Goal: Information Seeking & Learning: Learn about a topic

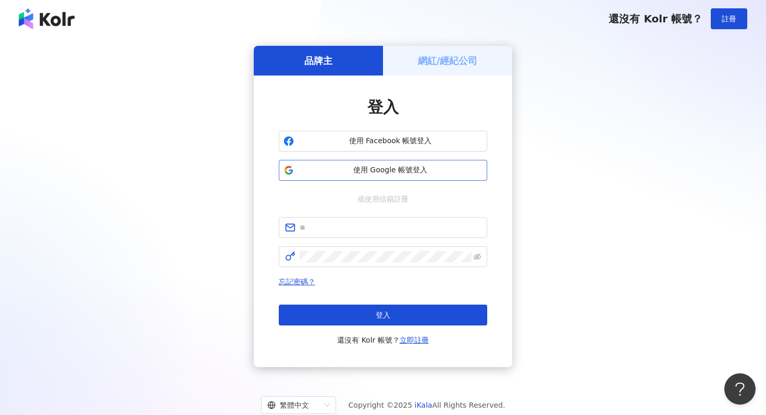
click at [411, 168] on span "使用 Google 帳號登入" at bounding box center [390, 170] width 184 height 10
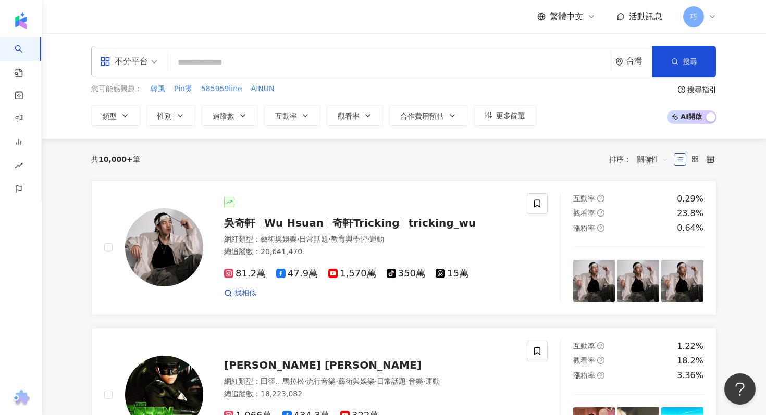
click at [322, 63] on input "search" at bounding box center [389, 63] width 435 height 20
type input "*"
type input "**"
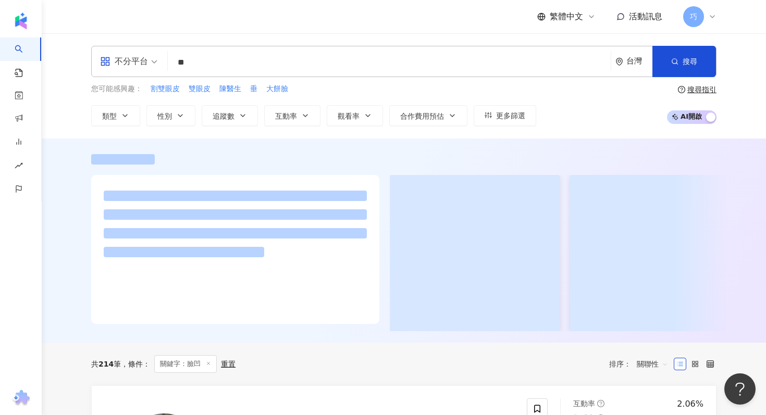
click at [353, 33] on div "繁體中文 活動訊息 巧" at bounding box center [403, 16] width 625 height 33
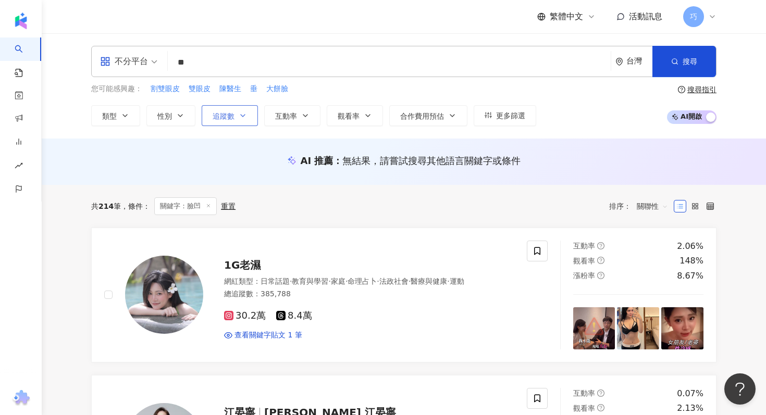
click at [232, 124] on button "追蹤數" at bounding box center [230, 115] width 56 height 21
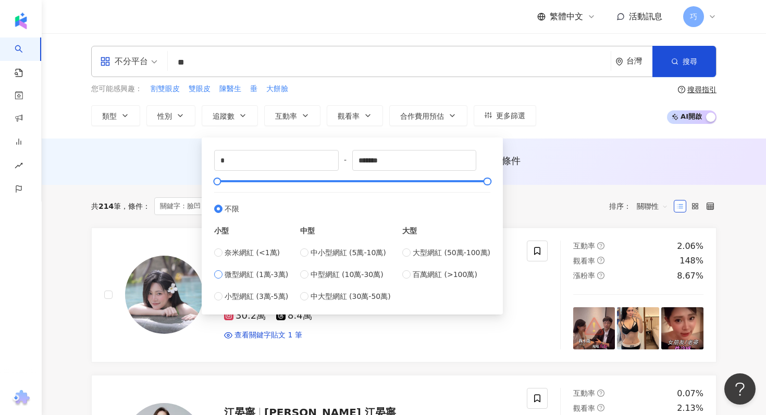
click at [282, 273] on span "微型網紅 (1萬-3萬)" at bounding box center [257, 274] width 64 height 11
type input "*****"
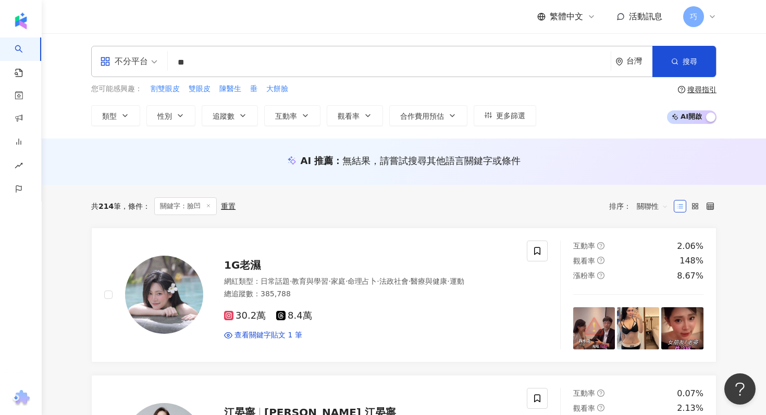
click at [560, 92] on div "您可能感興趣： 割雙眼皮 雙眼皮 陳醫生 垂 大餅臉 類型 性別 追蹤數 互動率 觀看率 合作費用預估 更多篩選 ***** - ***** 不限 小型 奈米…" at bounding box center [403, 104] width 625 height 43
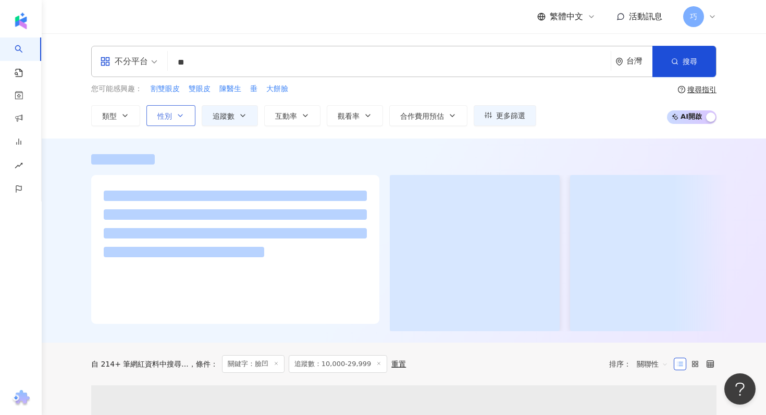
click at [167, 120] on button "性別" at bounding box center [170, 115] width 49 height 21
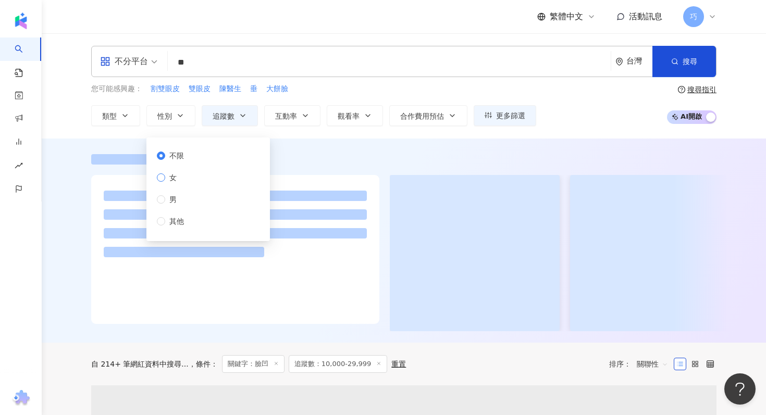
click at [169, 178] on span "女" at bounding box center [173, 177] width 16 height 11
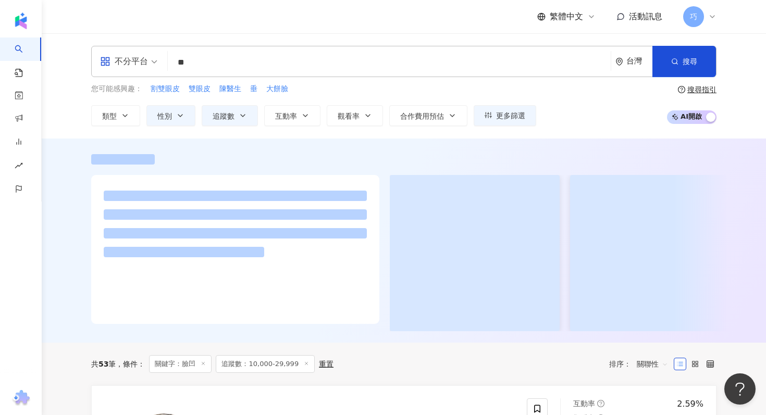
click at [380, 145] on div at bounding box center [404, 241] width 724 height 204
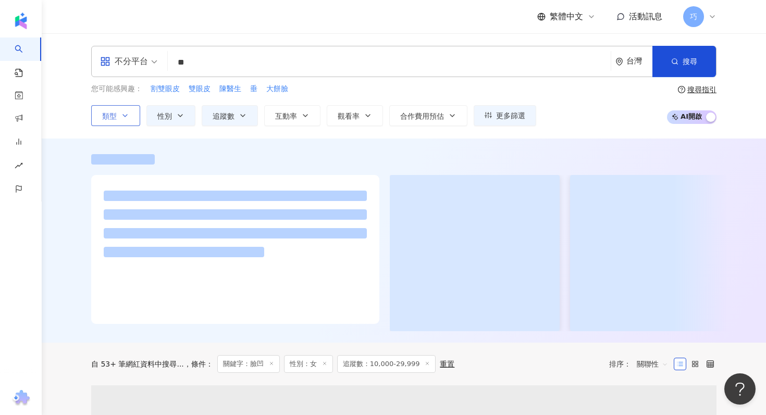
click at [106, 109] on button "類型" at bounding box center [115, 115] width 49 height 21
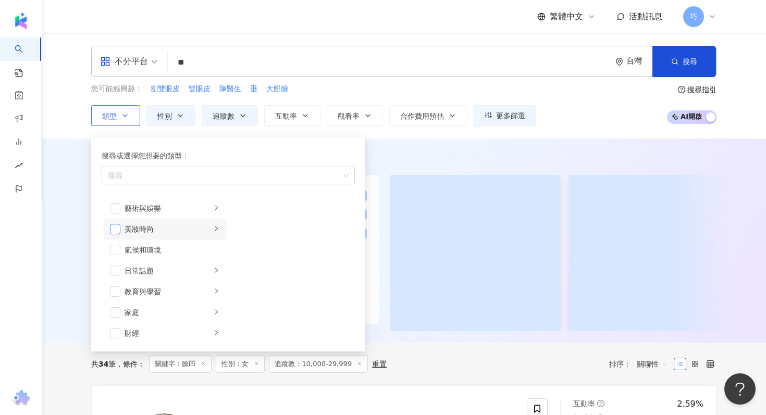
click at [118, 229] on span "button" at bounding box center [115, 229] width 10 height 10
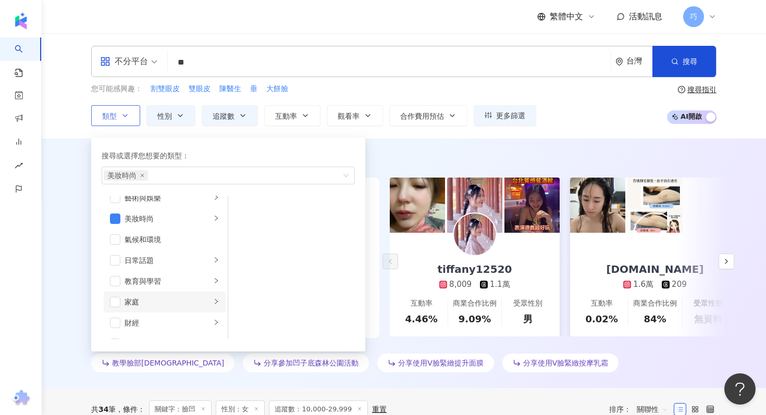
scroll to position [19, 0]
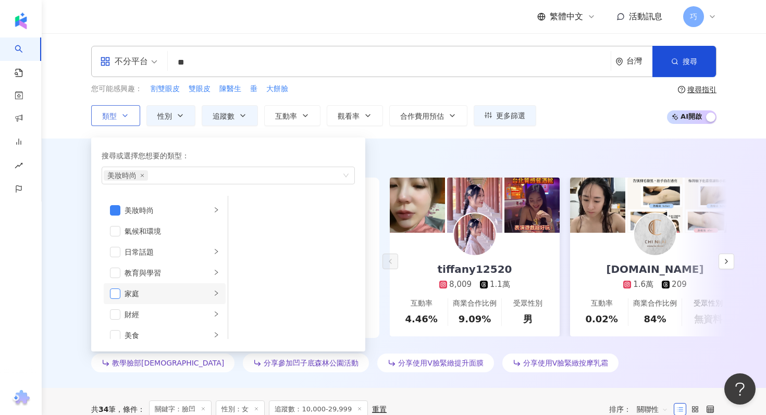
click at [119, 291] on span "button" at bounding box center [115, 294] width 10 height 10
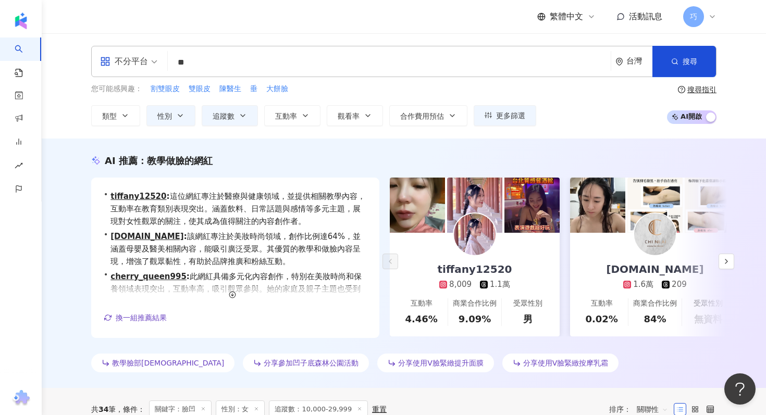
click at [560, 160] on div "AI 推薦 ： 教學做臉的網紅" at bounding box center [403, 160] width 625 height 13
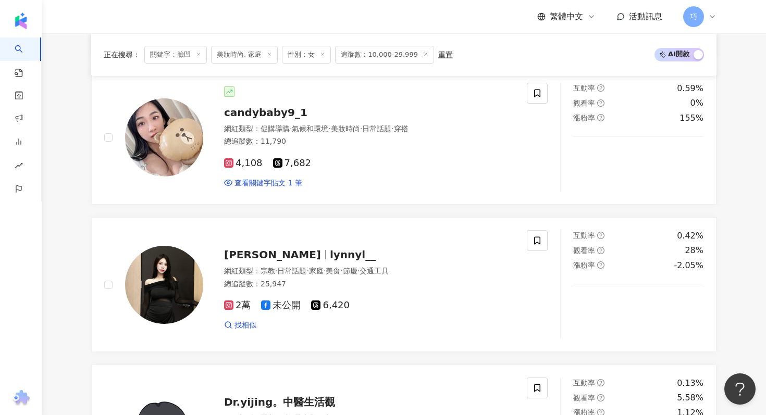
scroll to position [657, 0]
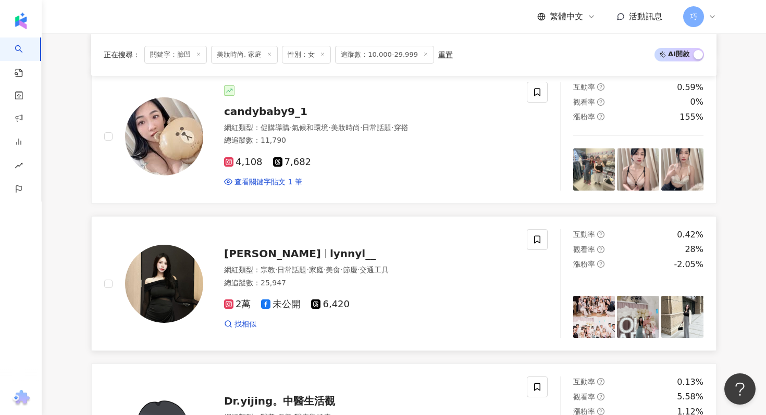
click at [252, 252] on span "[PERSON_NAME]" at bounding box center [277, 253] width 106 height 13
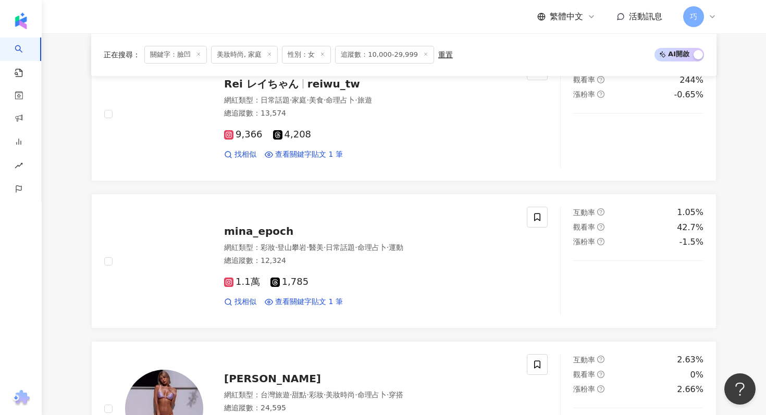
scroll to position [1289, 0]
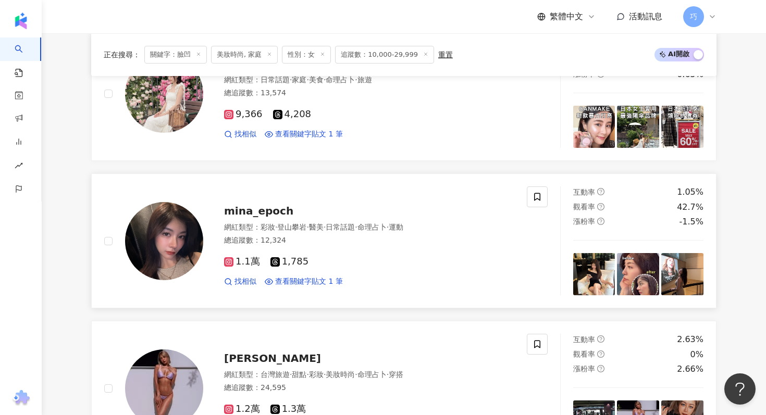
click at [165, 264] on img at bounding box center [164, 241] width 78 height 78
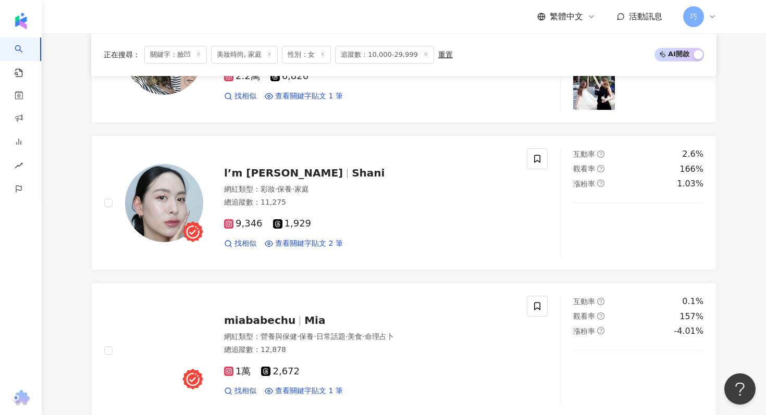
scroll to position [1894, 0]
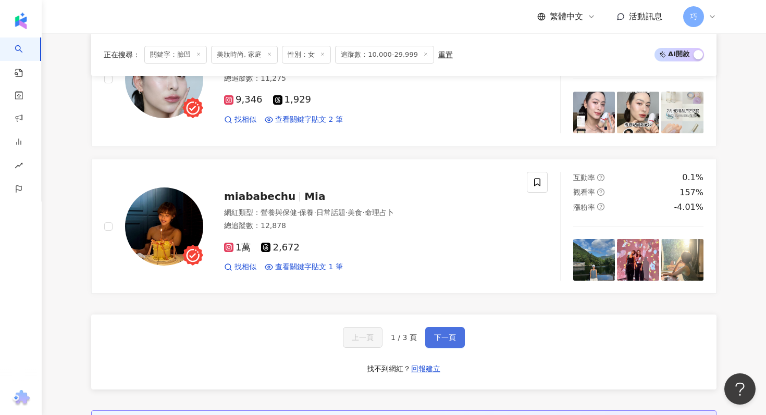
click at [450, 339] on span "下一頁" at bounding box center [445, 337] width 22 height 8
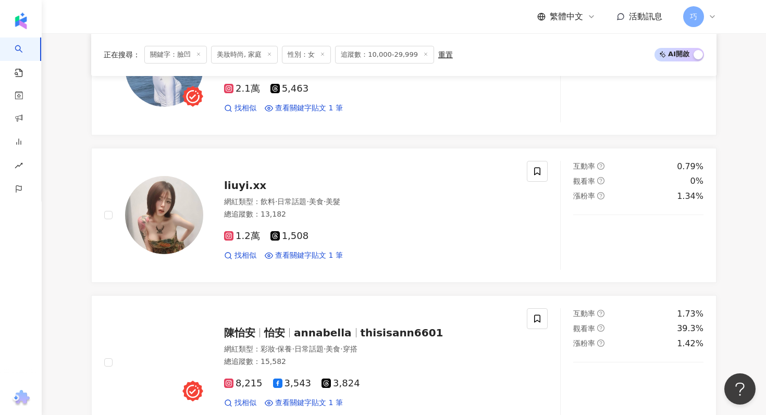
scroll to position [1734, 0]
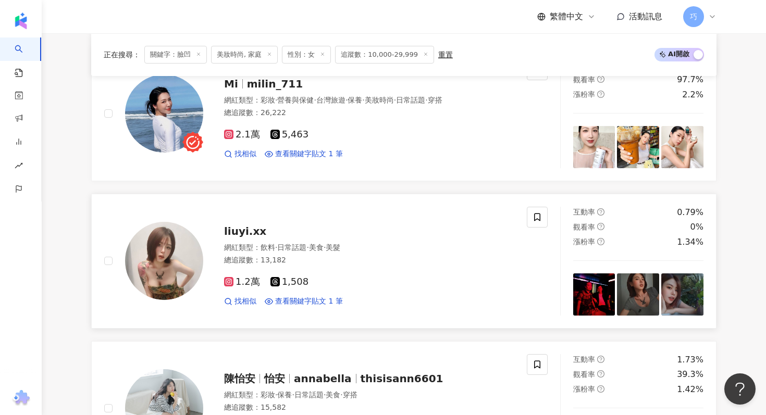
click at [171, 263] on img at bounding box center [164, 261] width 78 height 78
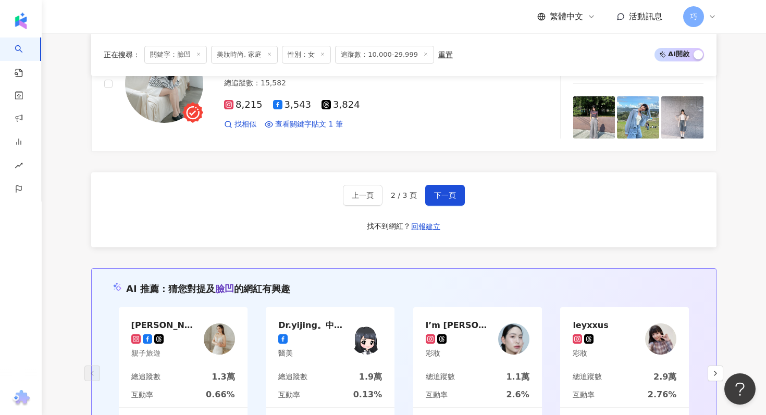
scroll to position [2019, 0]
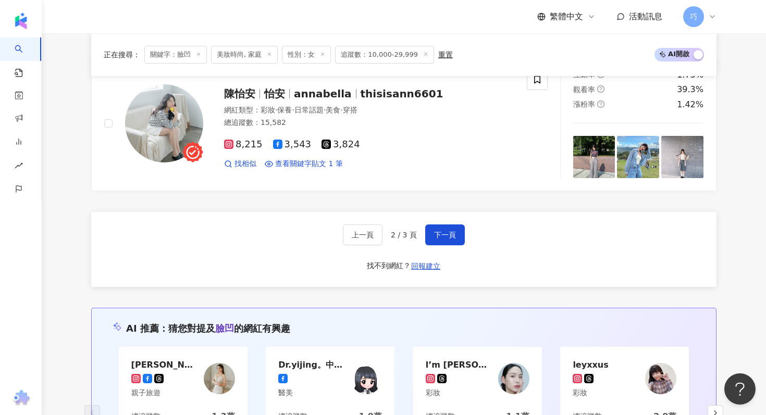
click at [445, 246] on div "上一頁 2 / 3 頁 下一頁 找不到網紅？ 回報建立" at bounding box center [403, 249] width 625 height 75
click at [447, 241] on button "下一頁" at bounding box center [445, 235] width 40 height 21
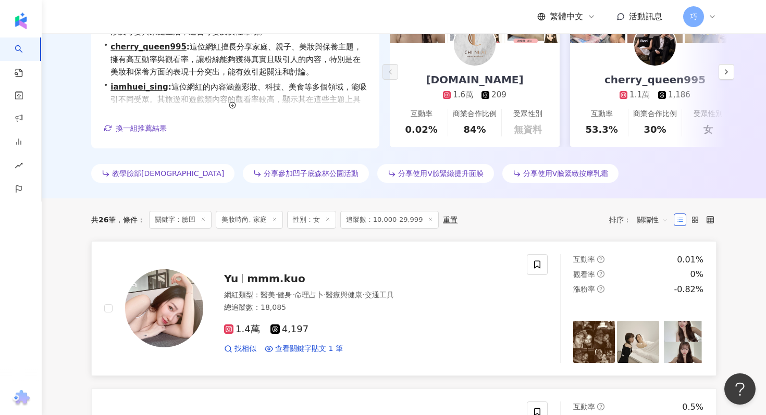
scroll to position [0, 0]
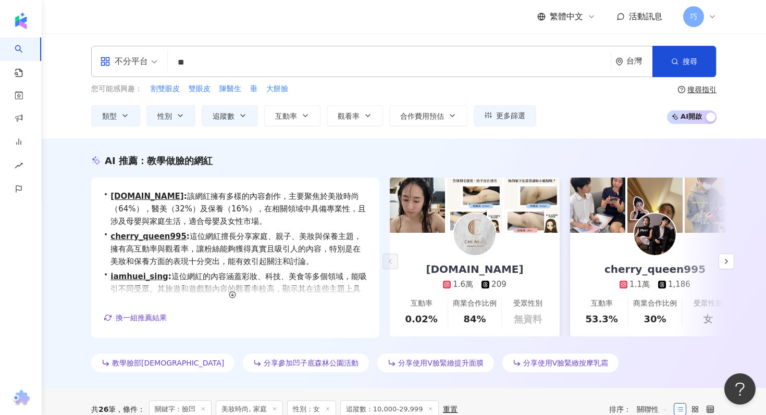
click at [279, 61] on input "**" at bounding box center [389, 63] width 435 height 20
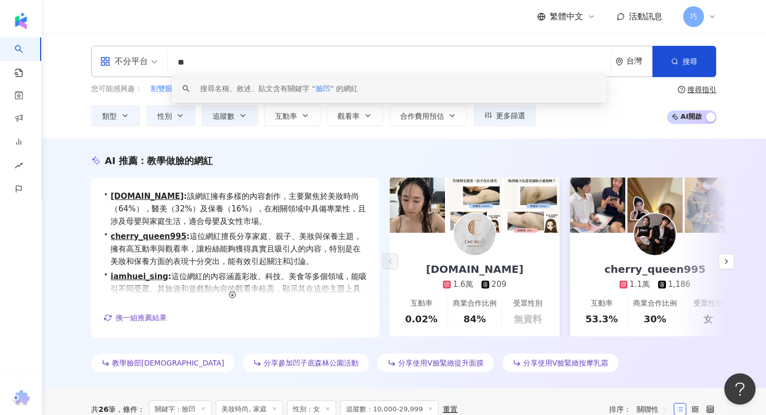
type input "*"
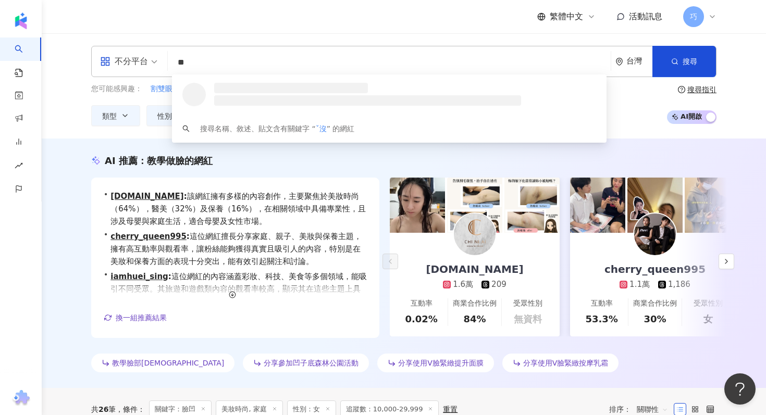
type input "*"
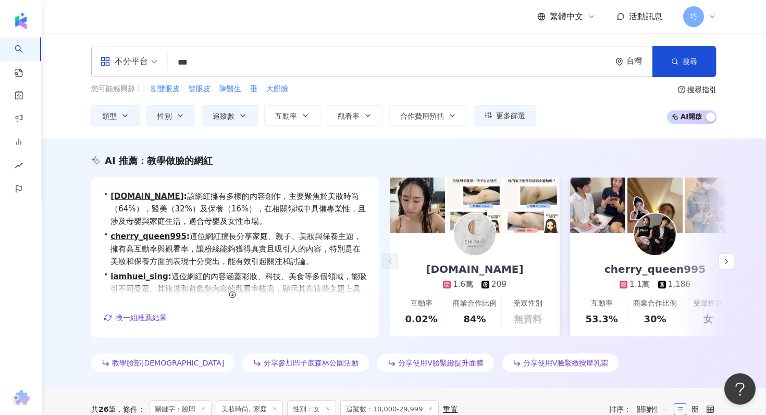
type input "***"
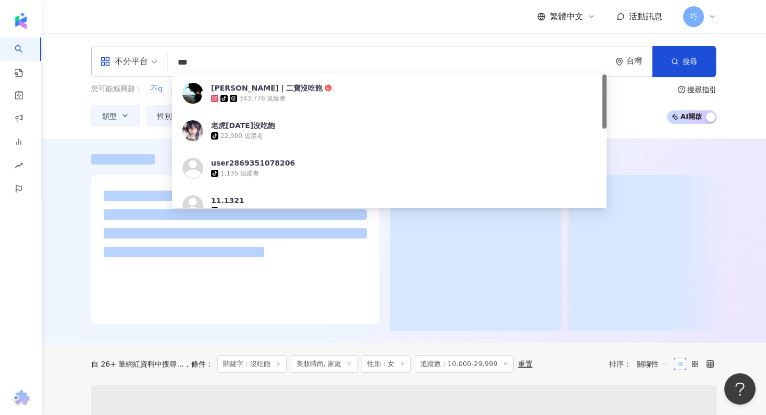
click at [386, 24] on div "繁體中文 活動訊息 巧" at bounding box center [403, 16] width 625 height 33
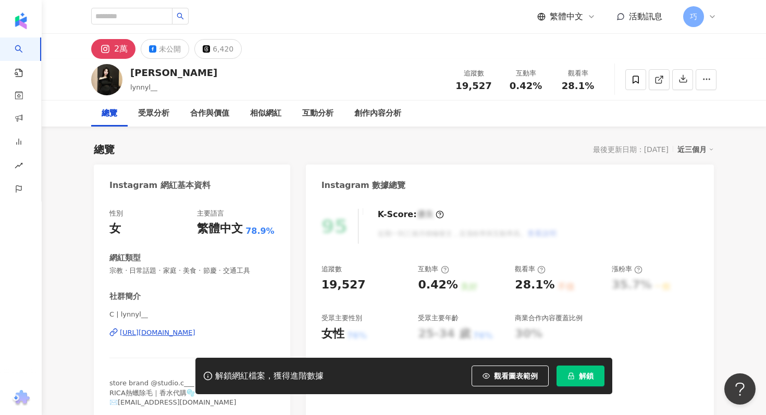
click at [590, 374] on span "解鎖" at bounding box center [586, 376] width 15 height 8
click at [195, 334] on div "[URL][DOMAIN_NAME]" at bounding box center [158, 332] width 76 height 9
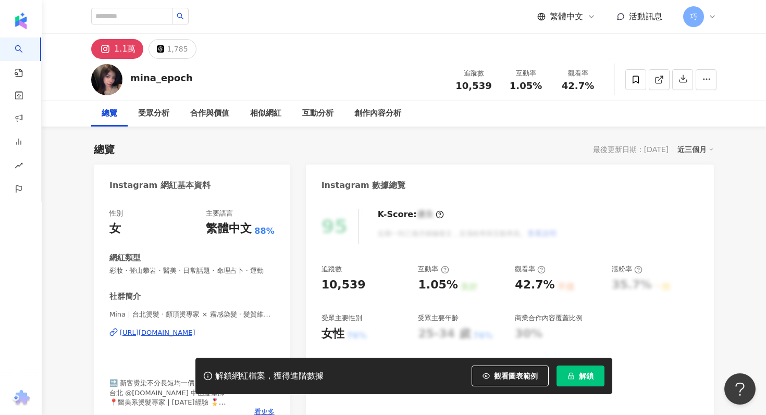
click at [589, 378] on span "解鎖" at bounding box center [586, 376] width 15 height 8
click at [185, 331] on div "https://www.instagram.com/minna___249/" at bounding box center [158, 332] width 76 height 9
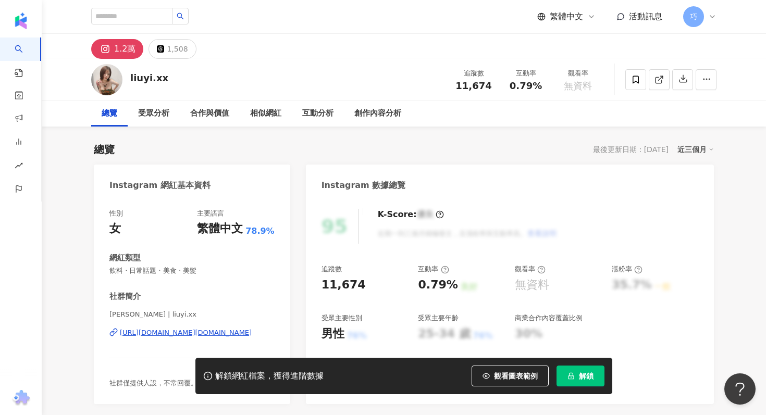
click at [581, 376] on span "解鎖" at bounding box center [586, 376] width 15 height 8
click at [205, 334] on div "https://www.instagram.com/liuyi.xx/" at bounding box center [186, 332] width 132 height 9
